Goal: Information Seeking & Learning: Compare options

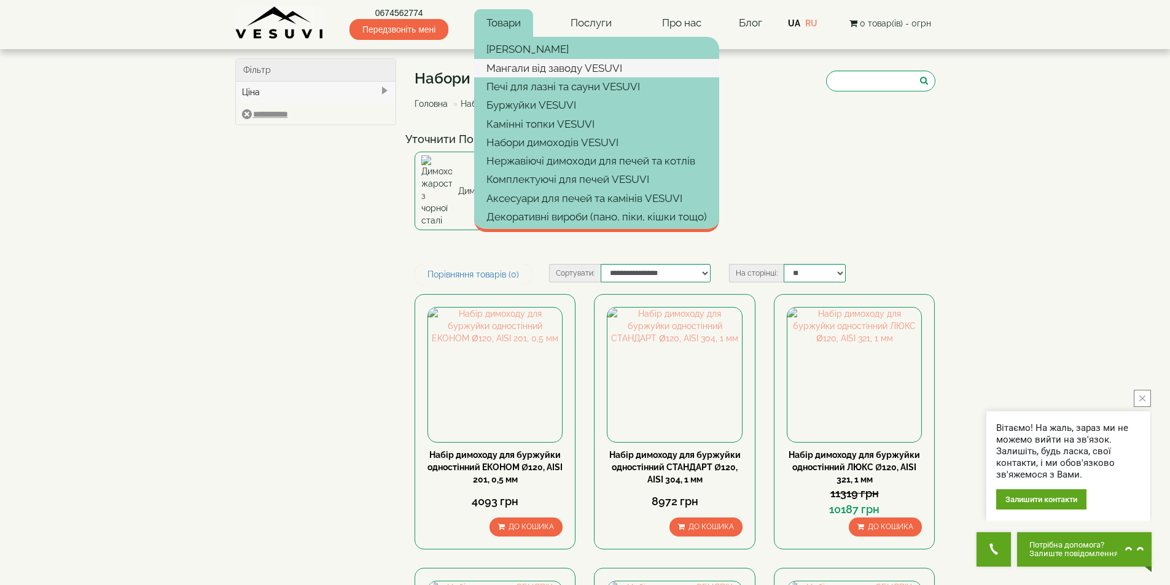
click at [503, 66] on link "Мангали від заводу VESUVI" at bounding box center [596, 68] width 245 height 18
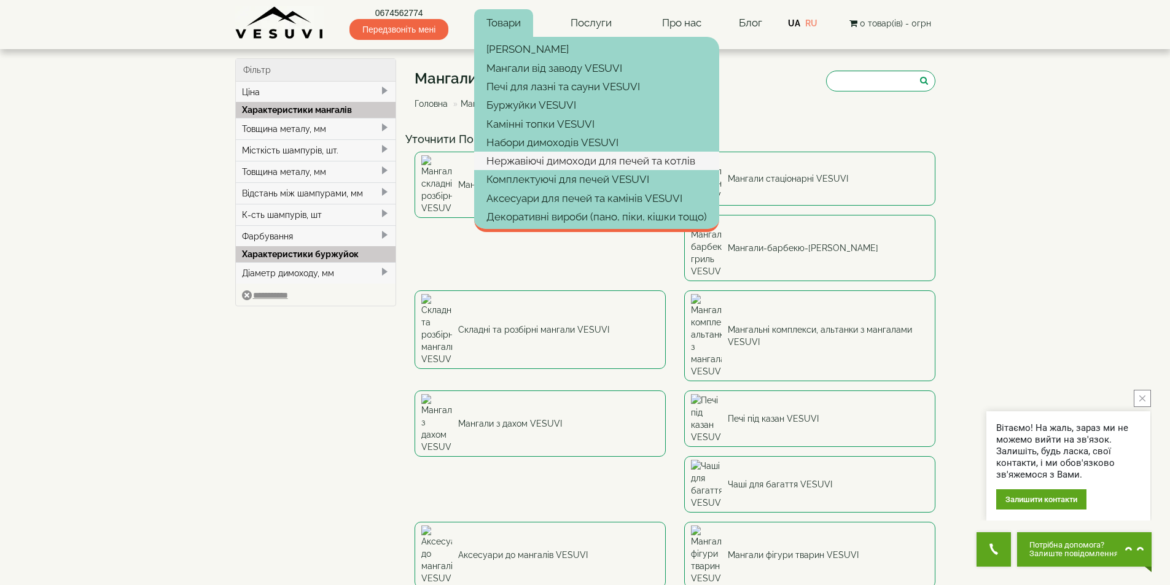
click at [518, 162] on link "Нержавіючі димоходи для печей та котлів" at bounding box center [596, 161] width 245 height 18
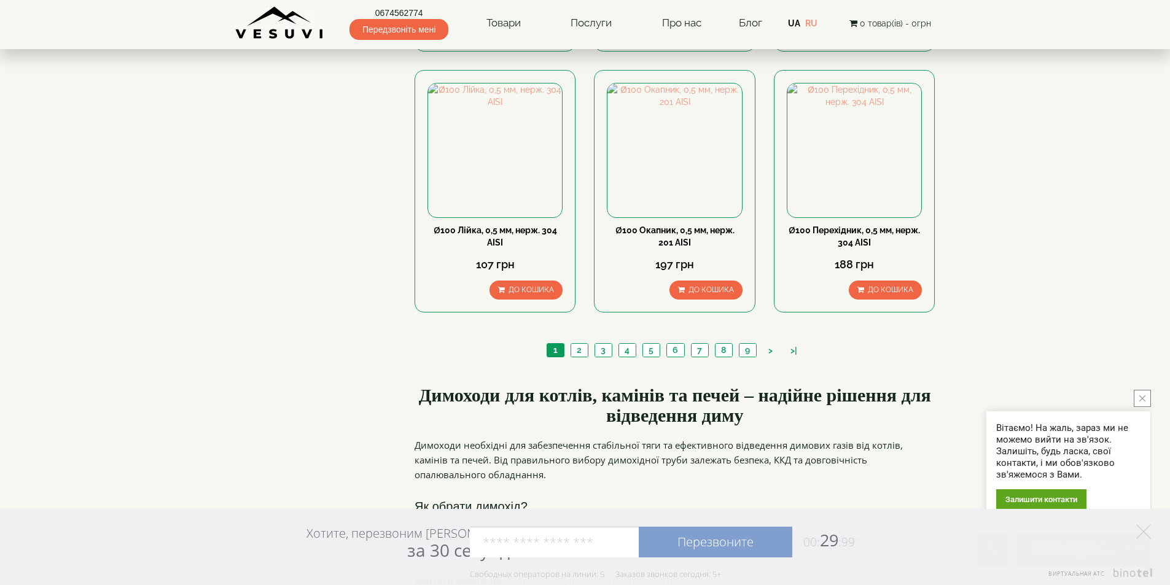
scroll to position [1290, 0]
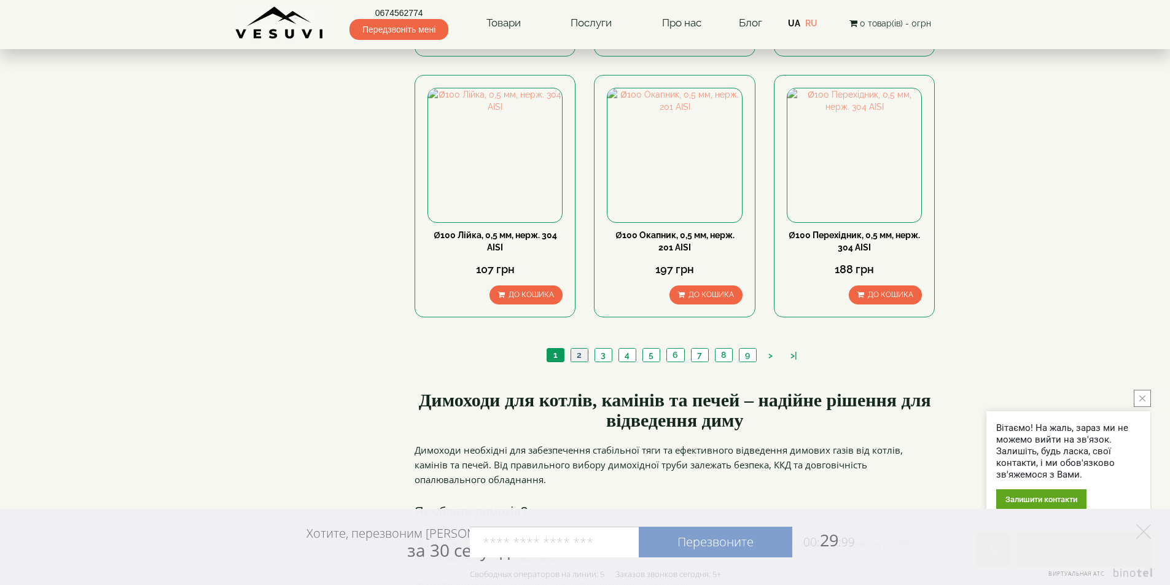
click at [576, 349] on link "2" at bounding box center [579, 355] width 17 height 13
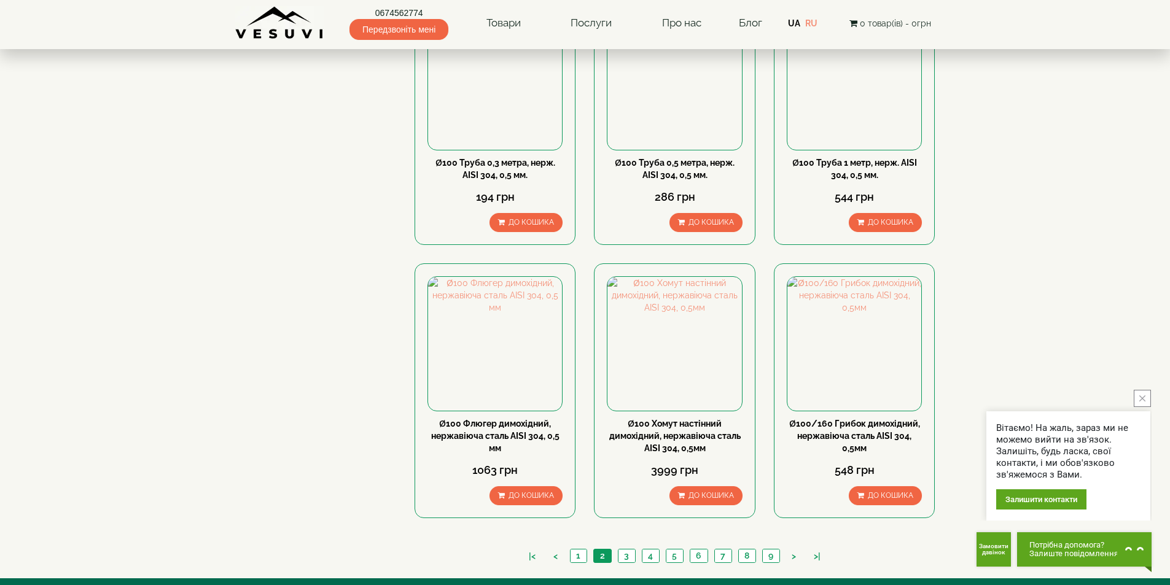
scroll to position [1167, 0]
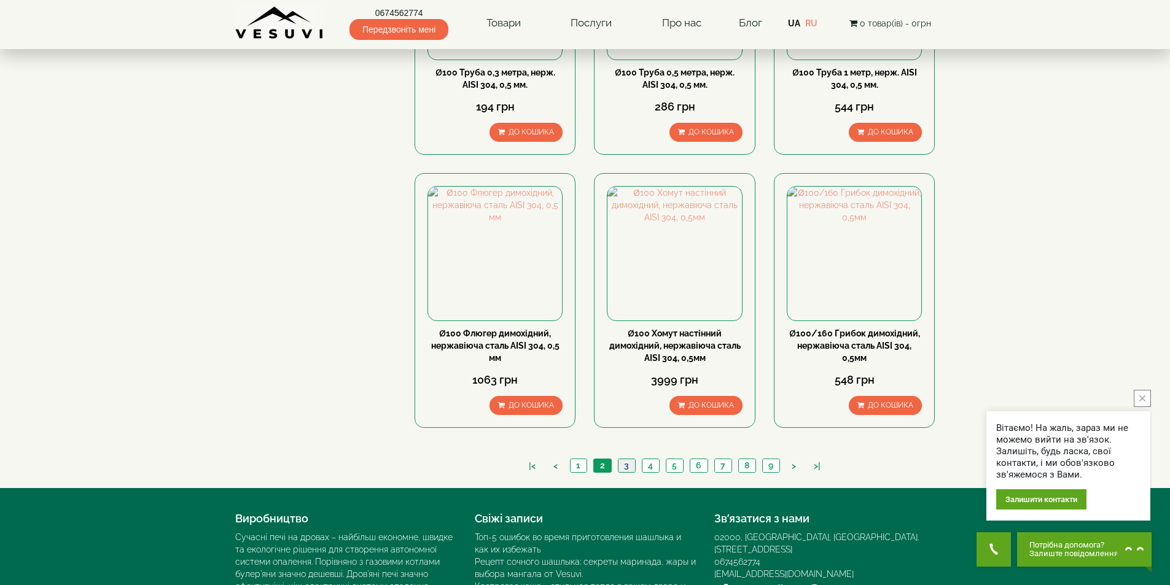
click at [622, 459] on link "3" at bounding box center [626, 465] width 17 height 13
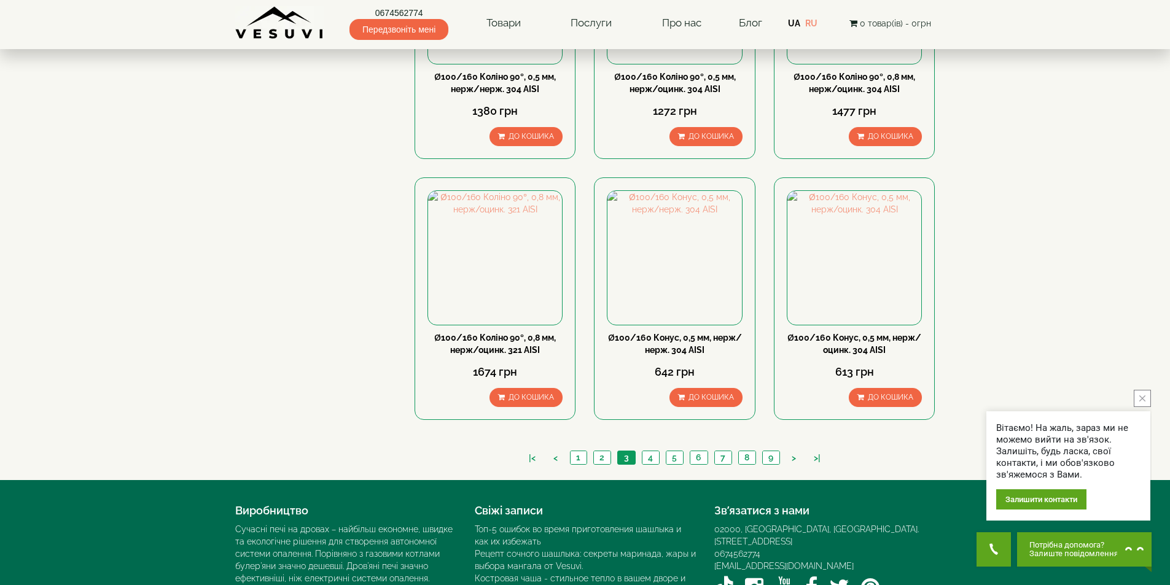
scroll to position [1228, 0]
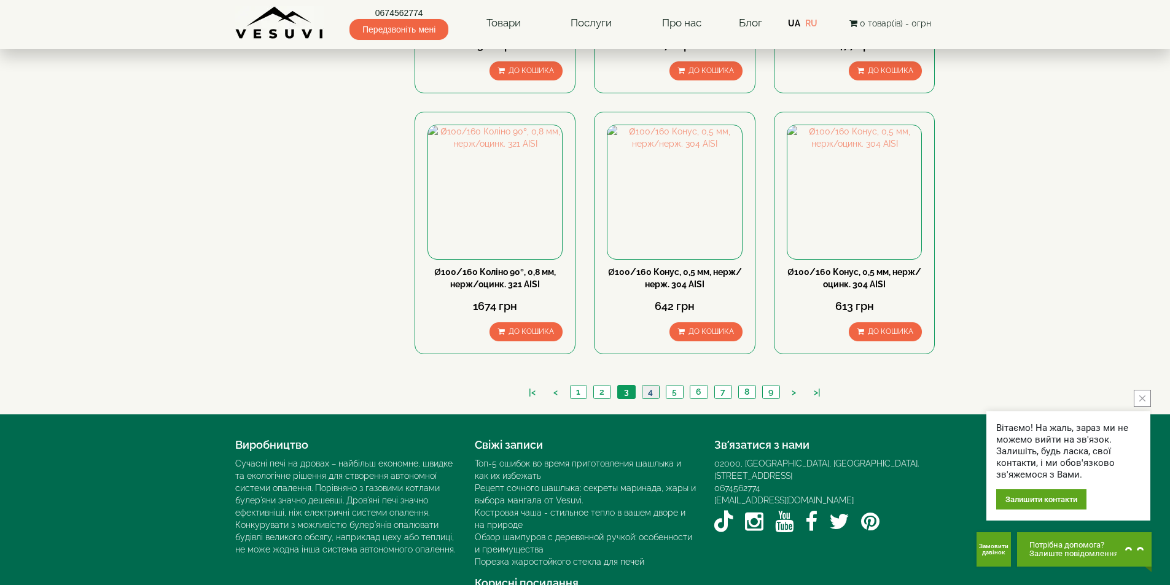
click at [648, 386] on link "4" at bounding box center [650, 392] width 17 height 13
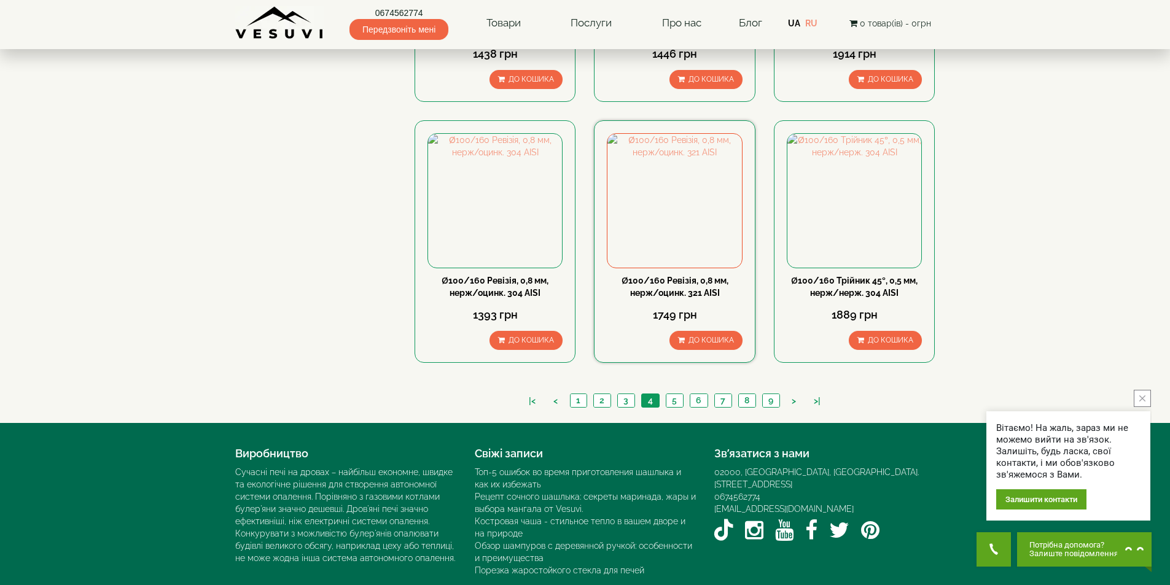
scroll to position [1229, 0]
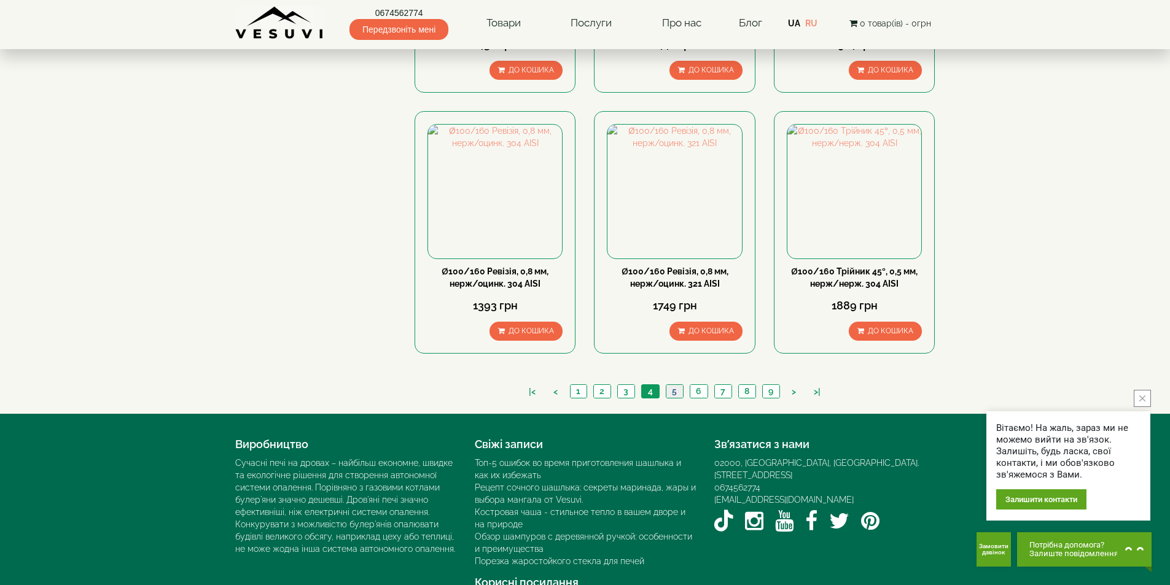
click at [675, 385] on link "5" at bounding box center [674, 391] width 17 height 13
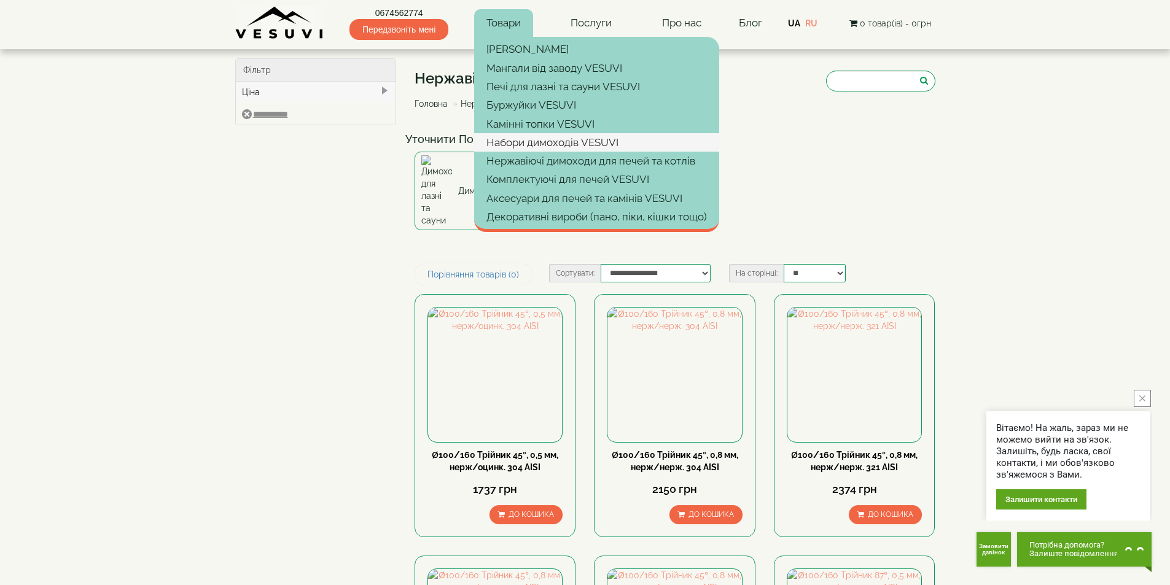
click at [515, 147] on link "Набори димоходів VESUVI" at bounding box center [596, 142] width 245 height 18
